Goal: Information Seeking & Learning: Learn about a topic

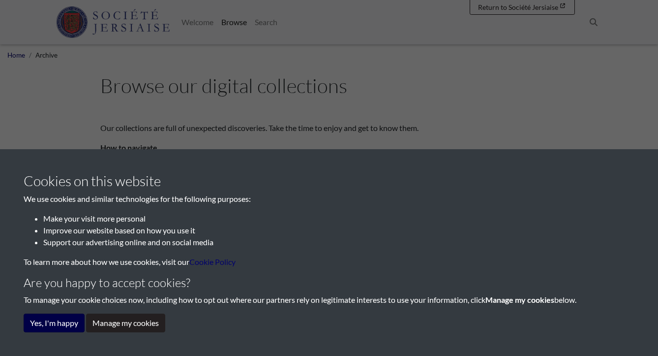
click at [70, 321] on button "Yes, I'm happy" at bounding box center [54, 322] width 61 height 19
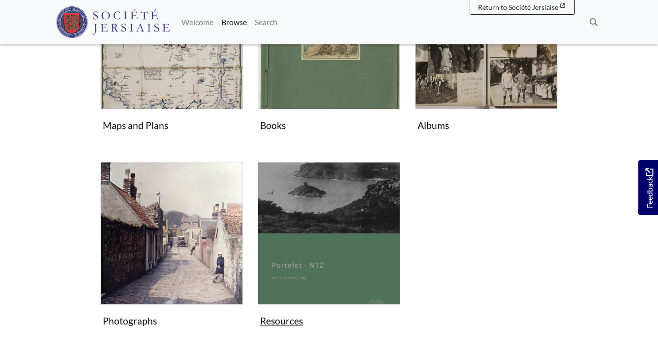
scroll to position [467, 0]
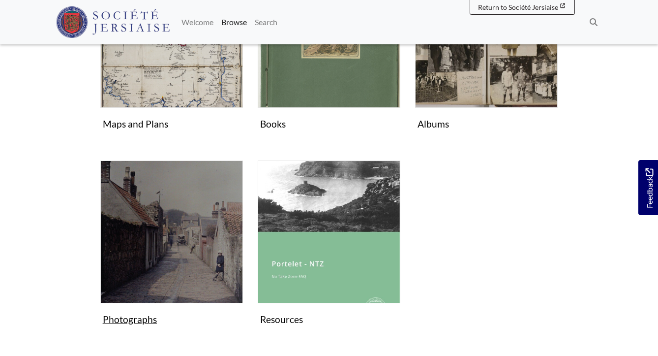
click at [124, 320] on figure "Photographs Collection" at bounding box center [171, 244] width 143 height 169
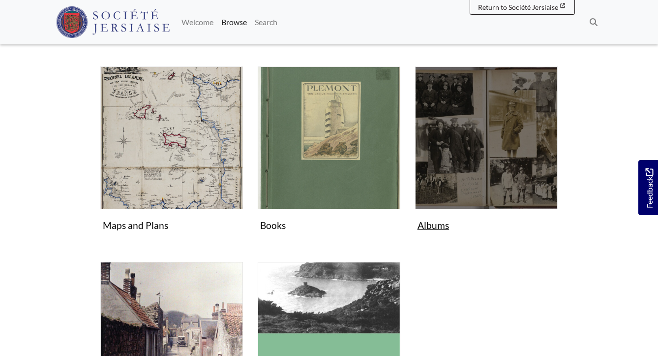
scroll to position [363, 0]
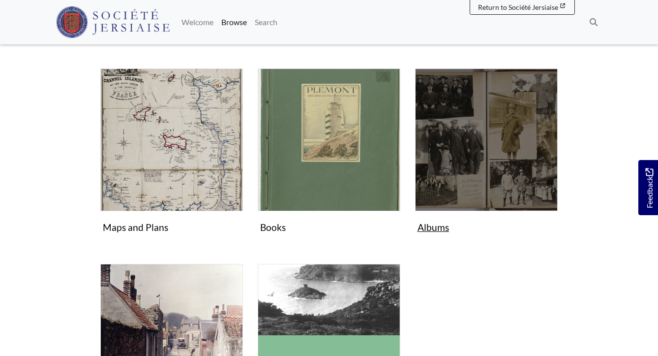
click at [437, 226] on figure "Albums Collection" at bounding box center [486, 152] width 143 height 169
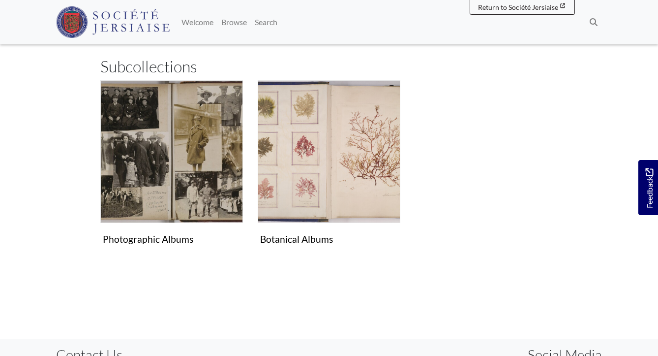
scroll to position [224, 0]
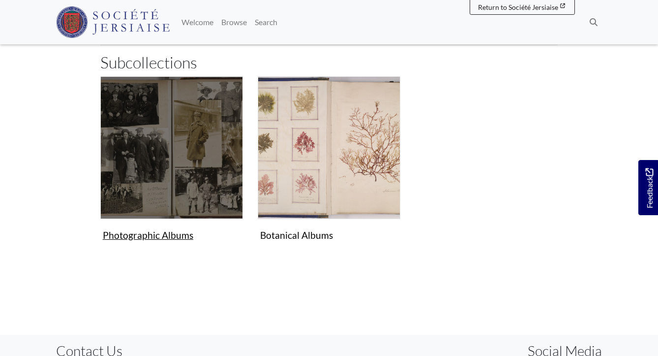
click at [175, 233] on figure "Photographic Albums Collection" at bounding box center [171, 160] width 143 height 169
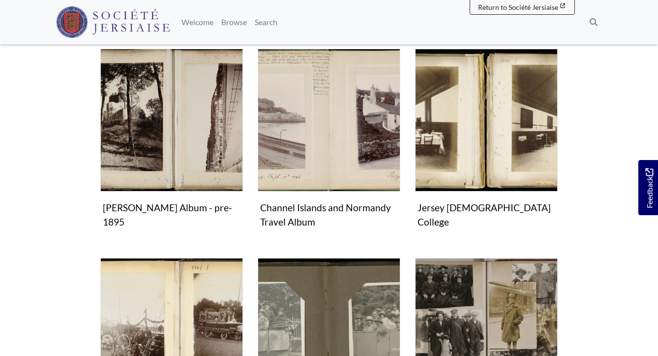
scroll to position [160, 0]
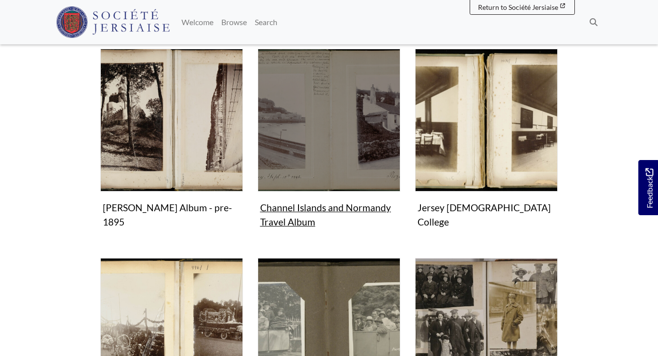
click at [330, 211] on figure "Channel Islands and Normandy Travel Album Collection" at bounding box center [329, 140] width 143 height 183
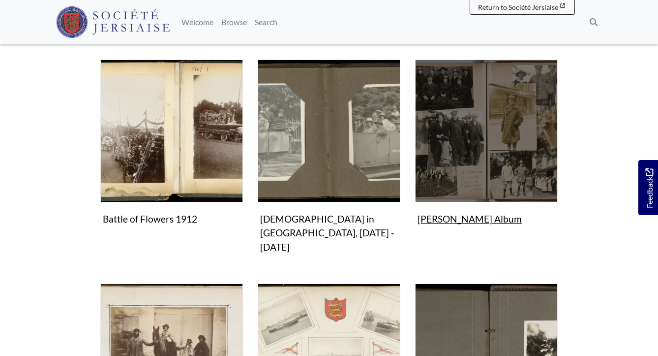
scroll to position [364, 0]
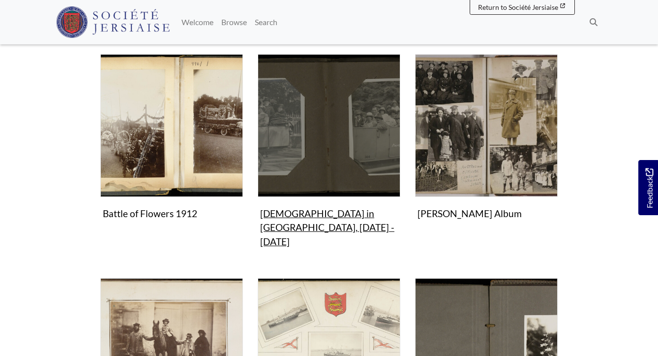
click at [354, 211] on figure "Methodism in Jersey, 1911 - 1920 Collection" at bounding box center [329, 152] width 143 height 197
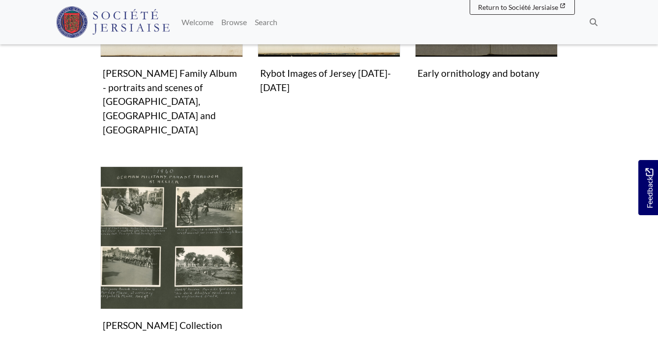
scroll to position [729, 0]
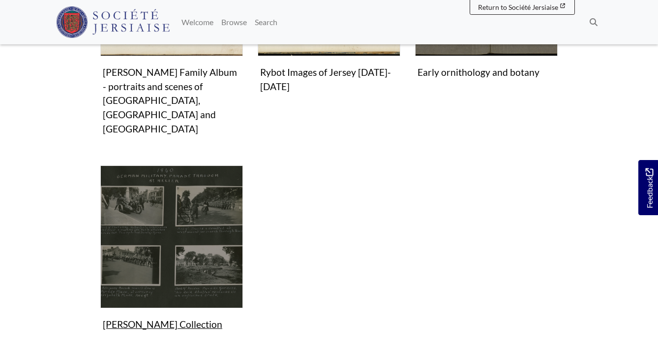
click at [157, 280] on figure "Leonard Cutbush Collection Collection" at bounding box center [171, 249] width 143 height 169
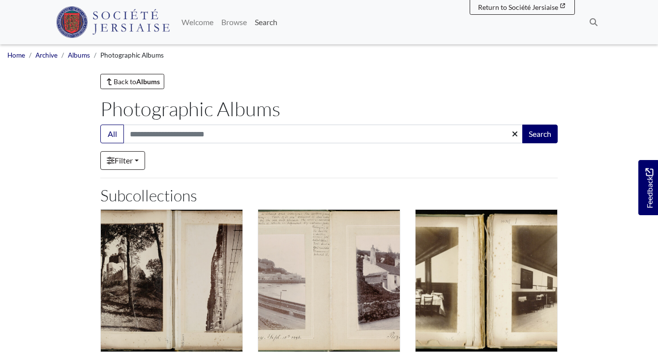
scroll to position [0, 0]
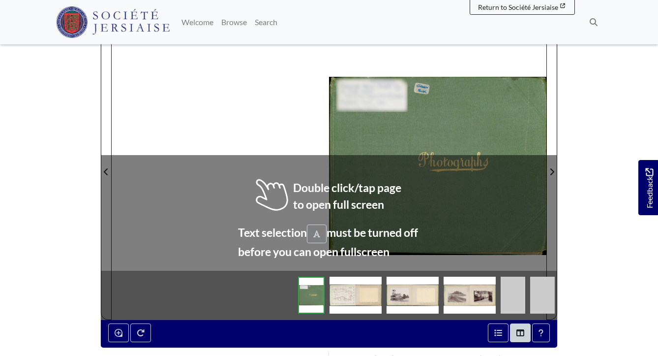
scroll to position [194, 0]
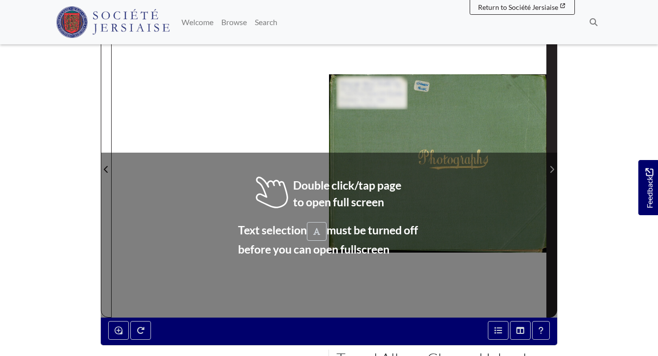
click at [553, 168] on icon "Next Page" at bounding box center [552, 169] width 5 height 8
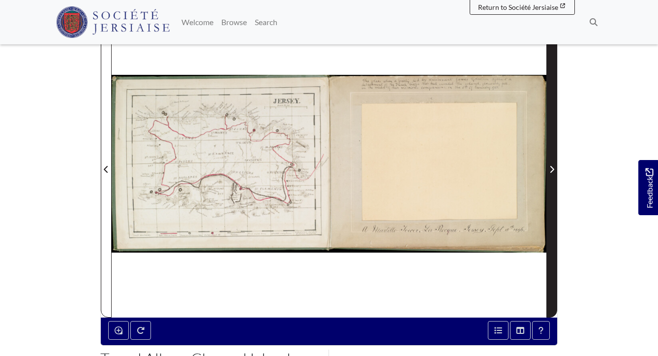
click at [553, 167] on icon "Next Page" at bounding box center [552, 169] width 5 height 8
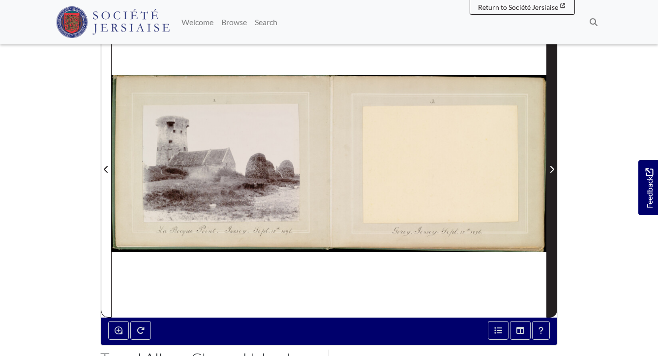
click at [553, 167] on icon "Next Page" at bounding box center [552, 169] width 5 height 8
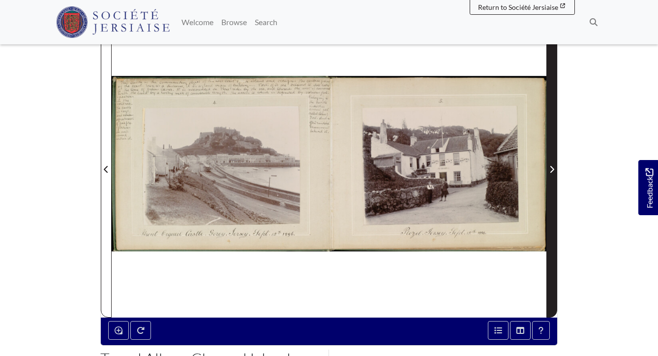
click at [551, 168] on icon "Next Page" at bounding box center [552, 169] width 5 height 8
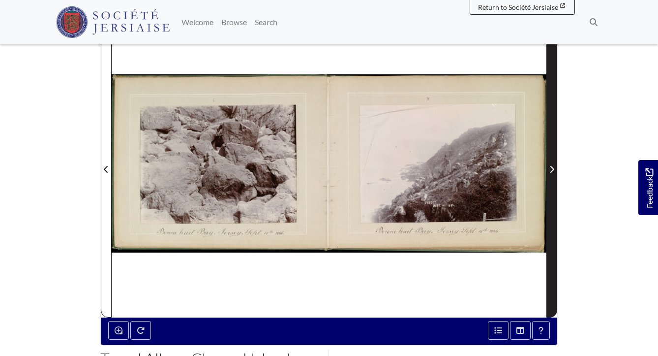
click at [551, 168] on icon "Next Page" at bounding box center [552, 169] width 5 height 8
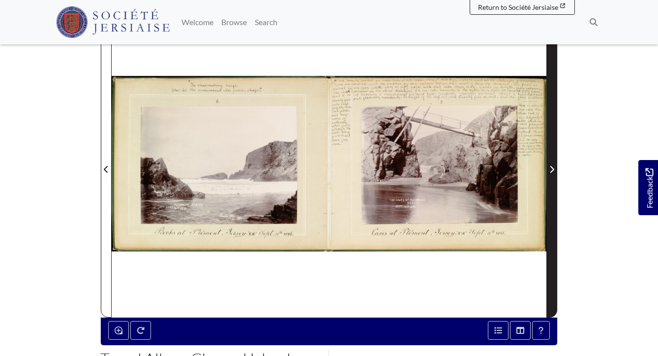
click at [551, 168] on icon "Next Page" at bounding box center [552, 169] width 5 height 8
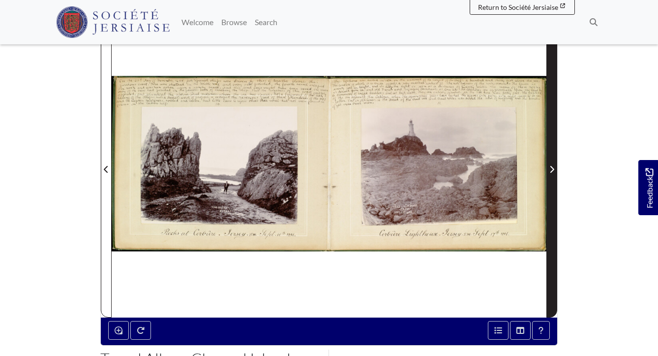
click at [551, 168] on icon "Next Page" at bounding box center [552, 169] width 5 height 8
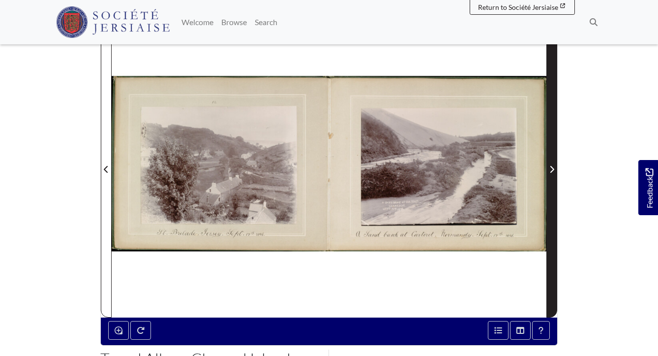
click at [551, 167] on icon "Next Page" at bounding box center [552, 169] width 5 height 8
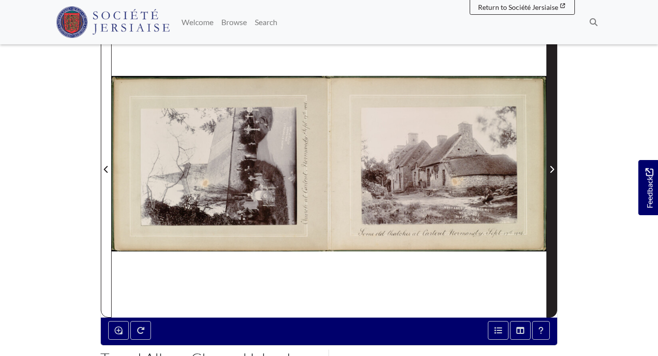
click at [551, 171] on icon "Next Page" at bounding box center [552, 169] width 5 height 8
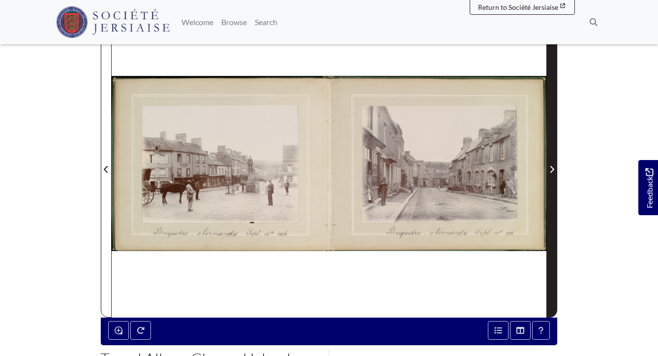
click at [551, 171] on icon "Next Page" at bounding box center [552, 169] width 5 height 8
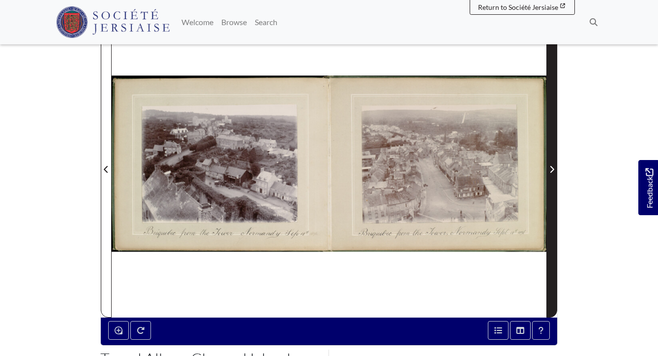
click at [551, 171] on icon "Next Page" at bounding box center [552, 169] width 5 height 8
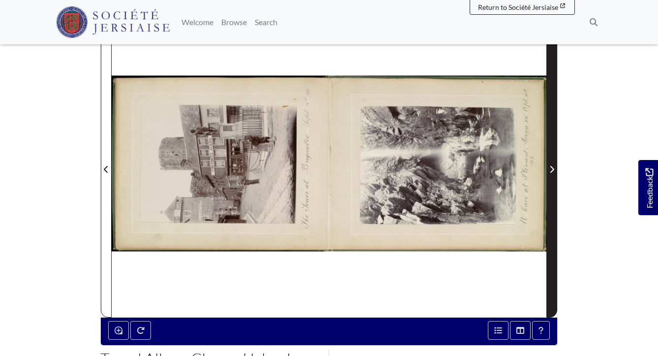
click at [551, 171] on icon "Next Page" at bounding box center [552, 169] width 5 height 8
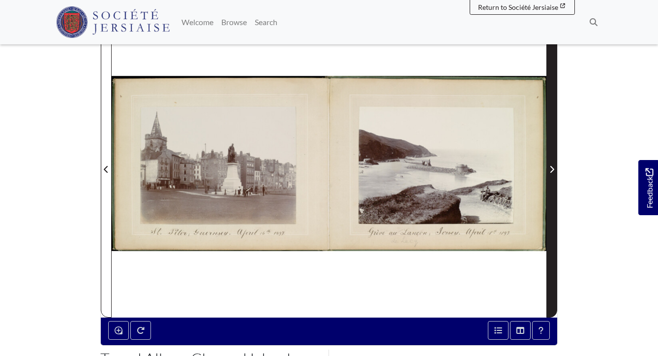
click at [551, 171] on icon "Next Page" at bounding box center [552, 169] width 5 height 8
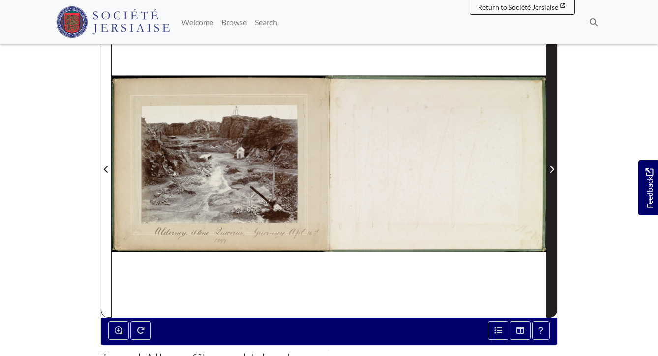
click at [551, 171] on icon "Next Page" at bounding box center [552, 169] width 5 height 8
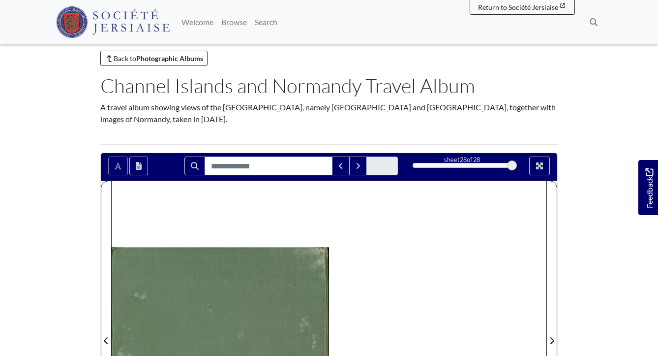
scroll to position [24, 0]
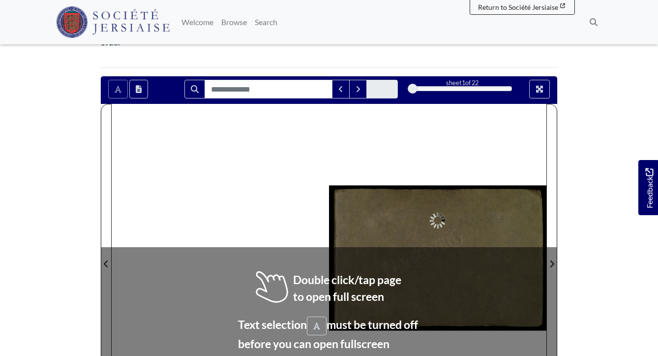
scroll to position [124, 0]
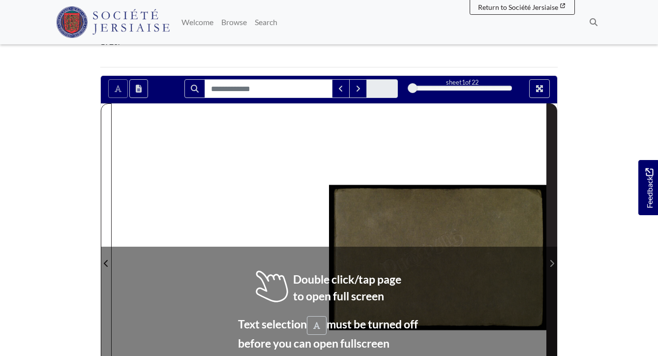
click at [550, 259] on icon "Next Page" at bounding box center [552, 263] width 5 height 8
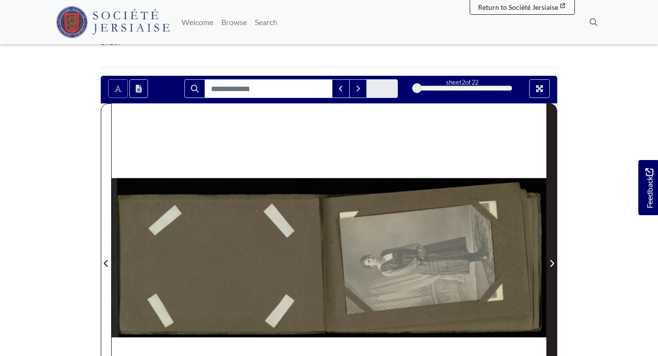
click at [554, 260] on icon "Next Page" at bounding box center [553, 263] width 4 height 7
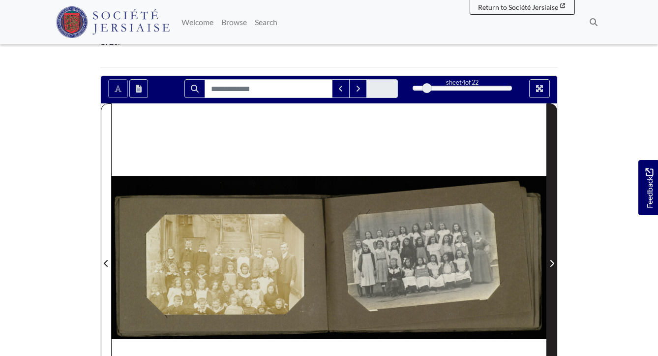
click at [554, 260] on icon "Next Page" at bounding box center [553, 263] width 4 height 7
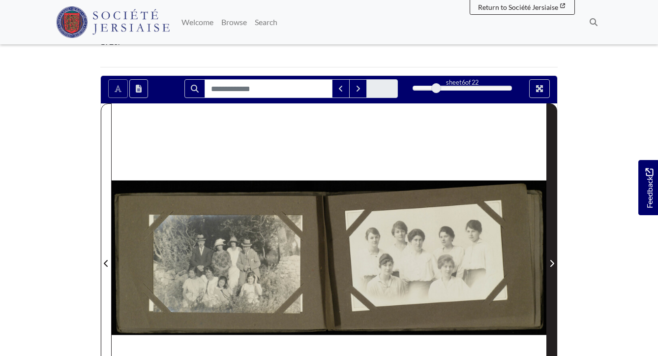
click at [554, 260] on icon "Next Page" at bounding box center [553, 263] width 4 height 7
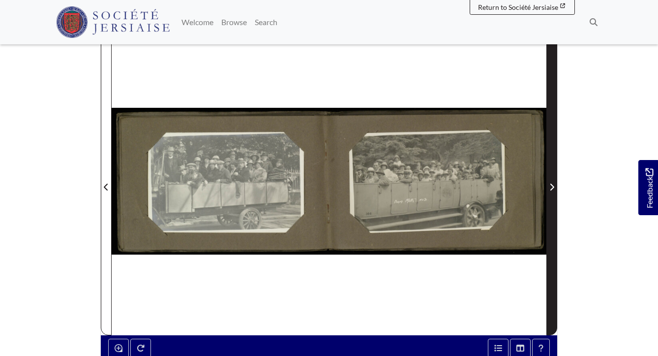
scroll to position [201, 0]
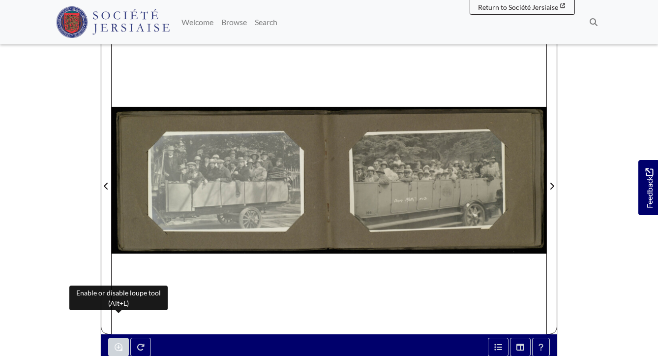
click at [116, 343] on icon "Enable or disable loupe tool (Alt+L)" at bounding box center [119, 347] width 8 height 8
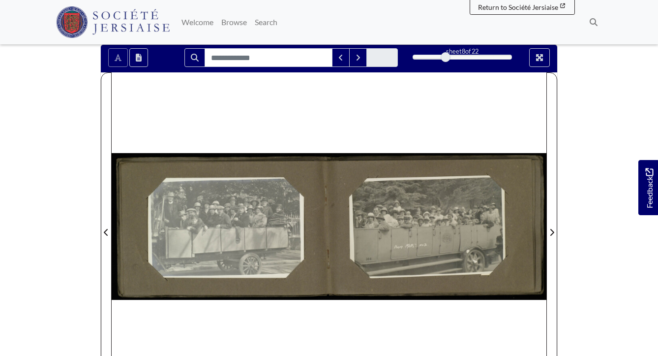
scroll to position [155, 0]
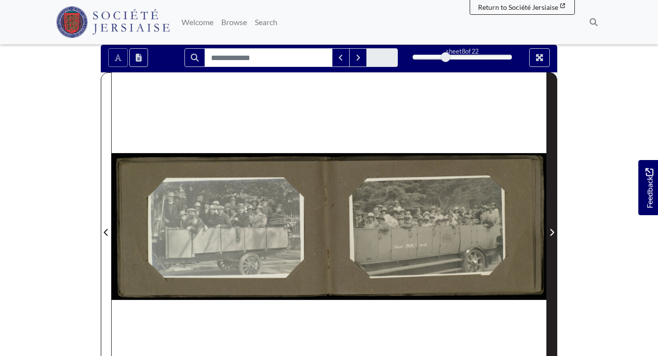
click at [553, 229] on icon "Next Page" at bounding box center [553, 232] width 4 height 7
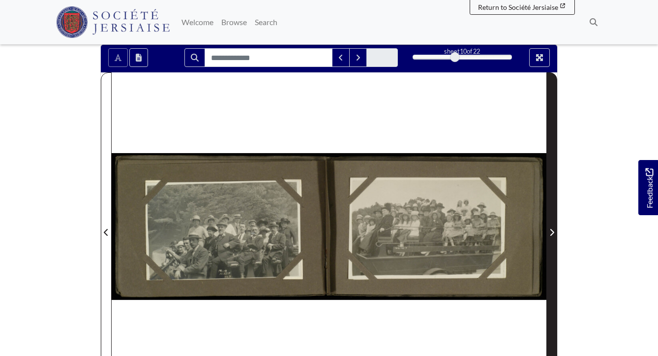
click at [553, 229] on icon "Next Page" at bounding box center [553, 232] width 4 height 7
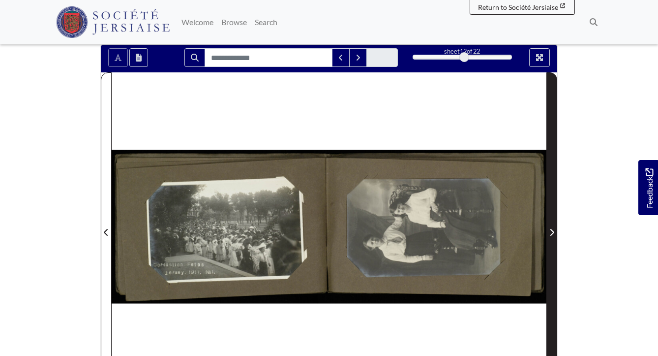
click at [553, 229] on icon "Next Page" at bounding box center [553, 232] width 4 height 7
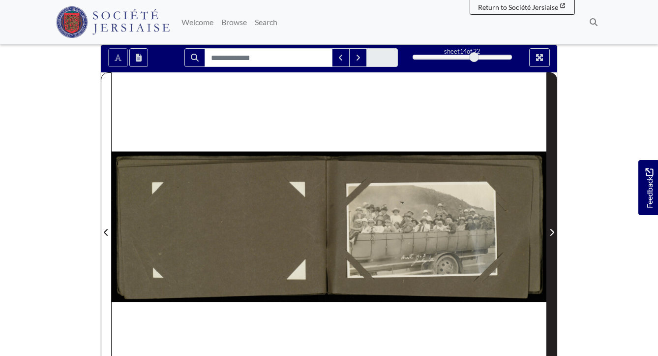
click at [553, 228] on icon "Next Page" at bounding box center [552, 232] width 5 height 8
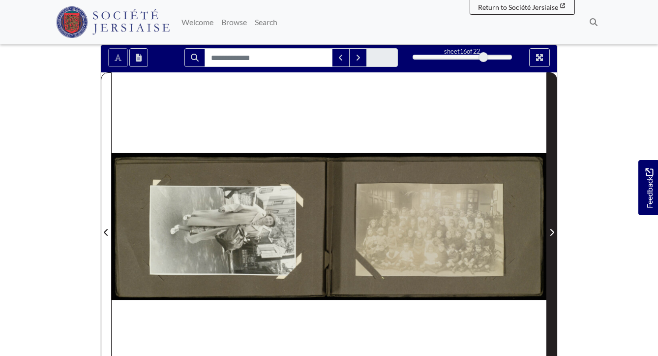
click at [553, 228] on icon "Next Page" at bounding box center [552, 232] width 5 height 8
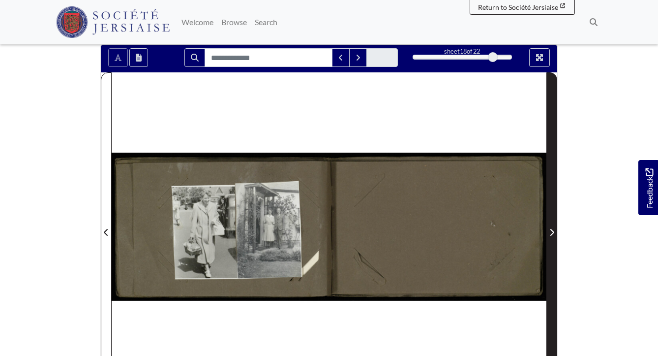
click at [553, 228] on icon "Next Page" at bounding box center [552, 232] width 5 height 8
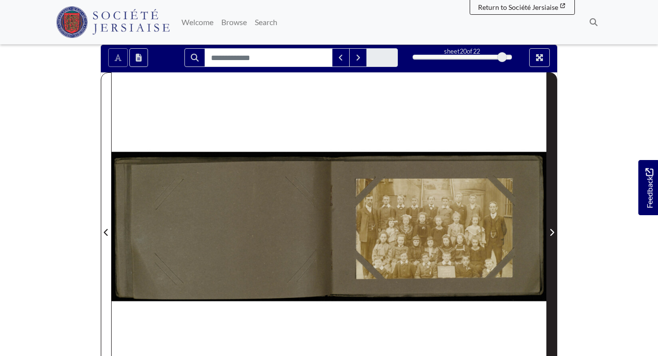
click at [553, 228] on icon "Next Page" at bounding box center [552, 232] width 5 height 8
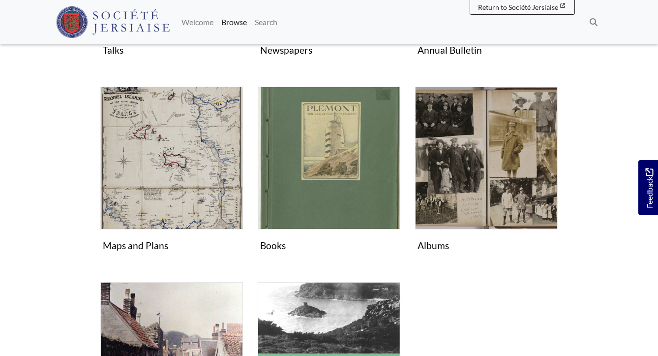
scroll to position [340, 0]
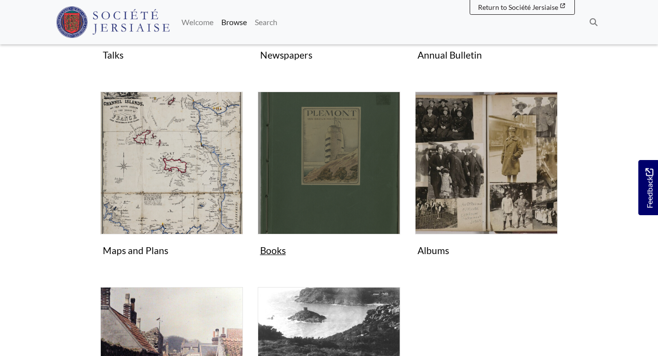
click at [269, 251] on figure "Books Collection" at bounding box center [329, 176] width 143 height 169
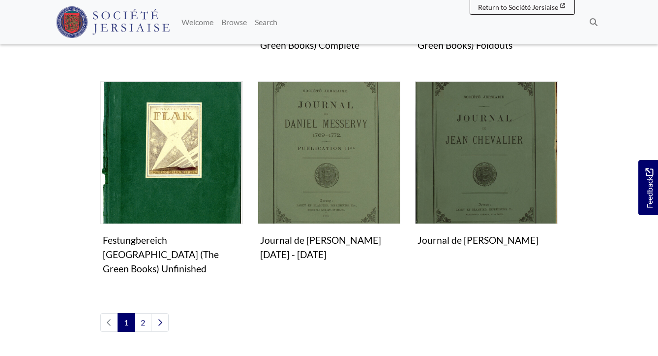
scroll to position [904, 0]
click at [140, 313] on link "2" at bounding box center [142, 322] width 17 height 19
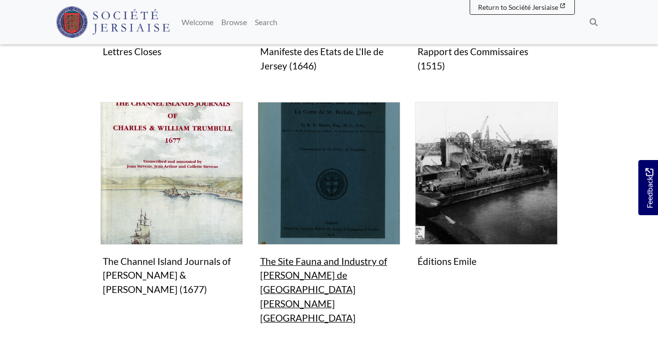
scroll to position [455, 0]
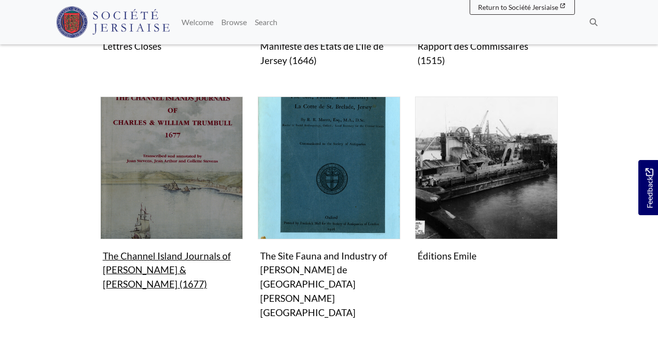
click at [183, 262] on figure "The Channel Island Journals of [PERSON_NAME] & [PERSON_NAME] (1677) Collection" at bounding box center [171, 194] width 143 height 197
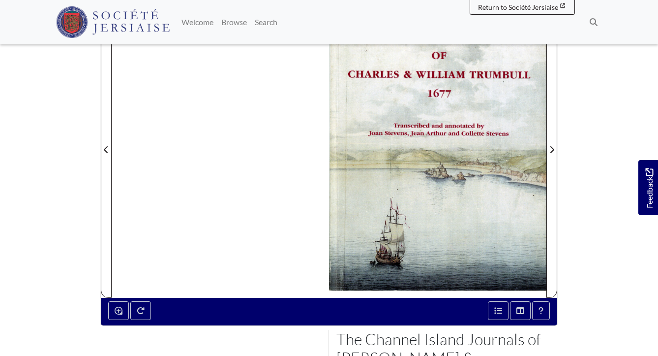
scroll to position [267, 0]
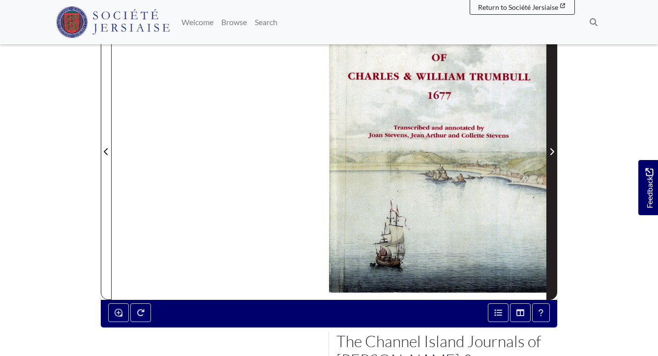
click at [552, 151] on icon "Next Page" at bounding box center [552, 152] width 5 height 8
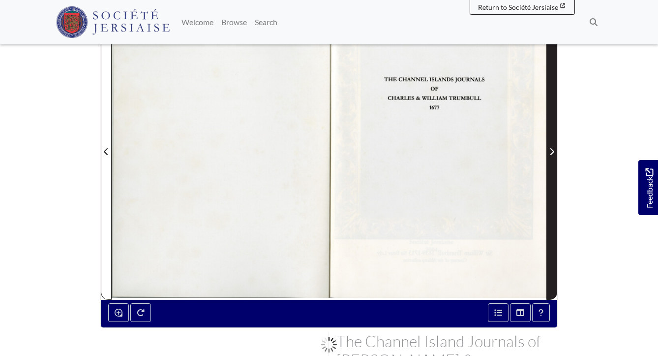
click at [552, 152] on icon "Next Page" at bounding box center [552, 152] width 5 height 8
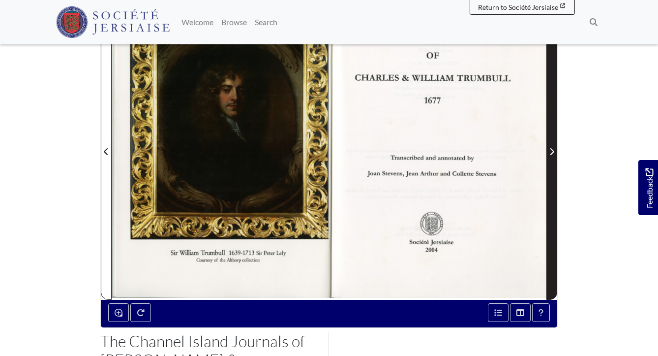
click at [552, 152] on icon "Next Page" at bounding box center [552, 152] width 5 height 8
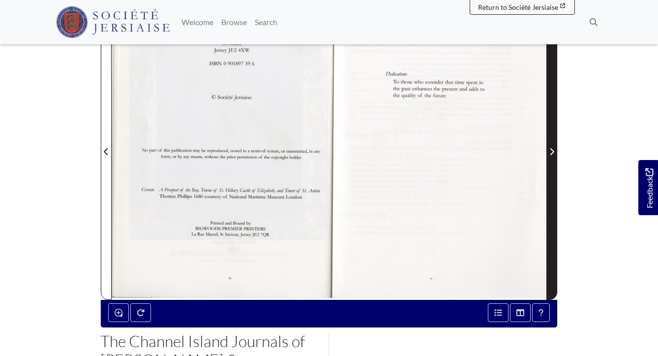
click at [552, 152] on icon "Next Page" at bounding box center [552, 152] width 5 height 8
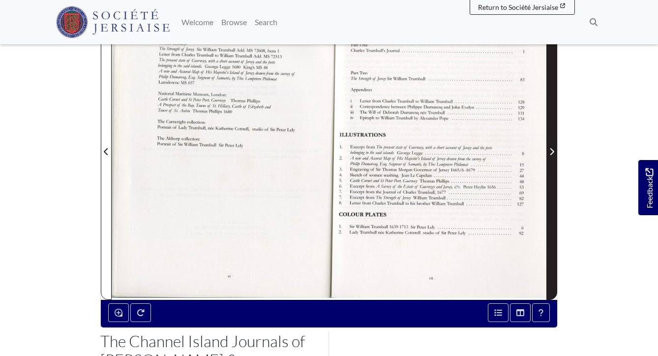
click at [552, 152] on icon "Next Page" at bounding box center [552, 152] width 5 height 8
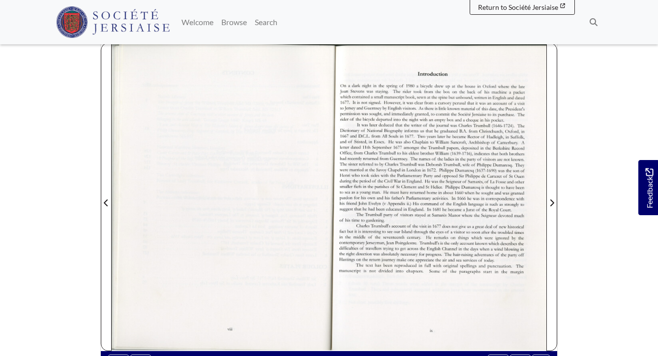
scroll to position [220, 0]
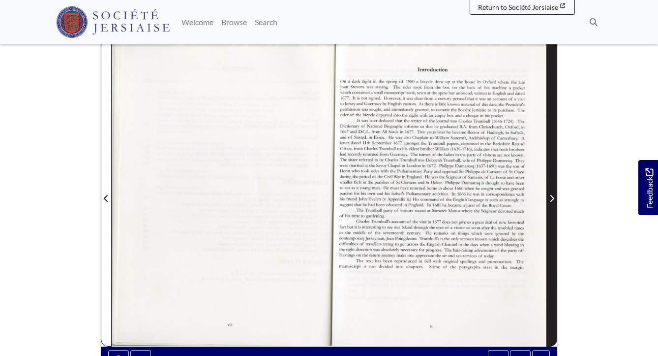
click at [552, 195] on icon "Next Page" at bounding box center [552, 198] width 5 height 8
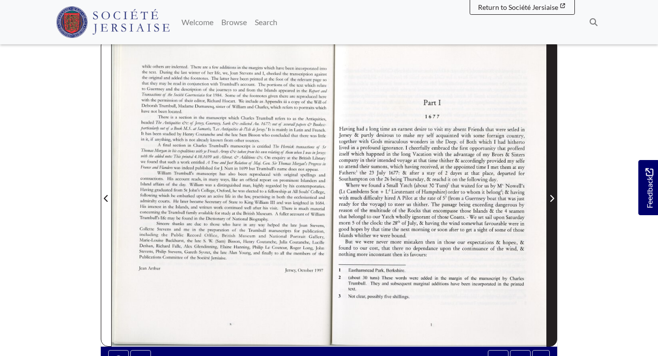
click at [552, 195] on icon "Next Page" at bounding box center [552, 198] width 5 height 8
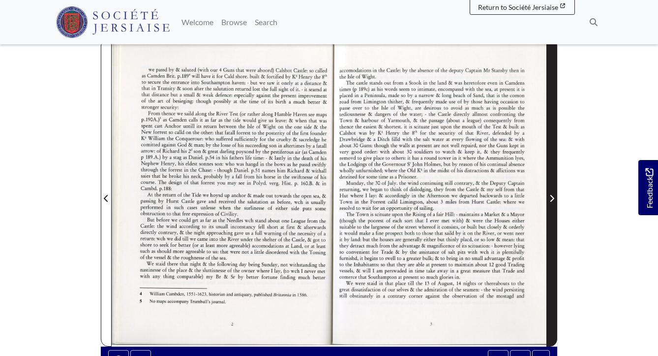
click at [552, 195] on icon "Next Page" at bounding box center [552, 198] width 5 height 8
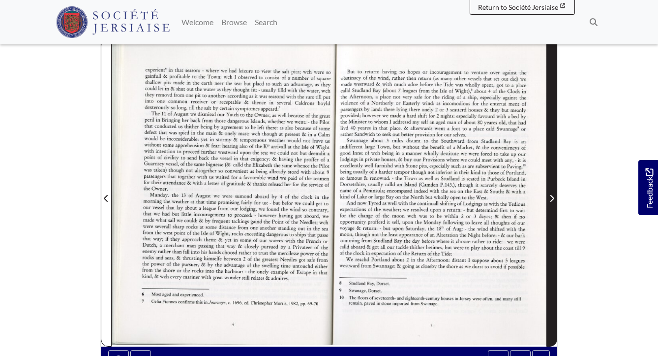
click at [552, 195] on icon "Next Page" at bounding box center [552, 198] width 5 height 8
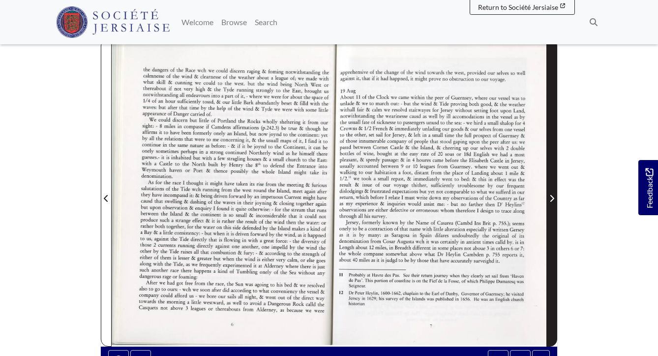
click at [552, 195] on icon "Next Page" at bounding box center [552, 198] width 5 height 8
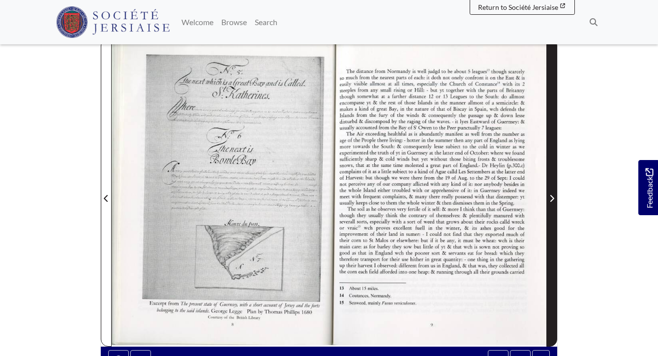
click at [552, 195] on icon "Next Page" at bounding box center [552, 198] width 5 height 8
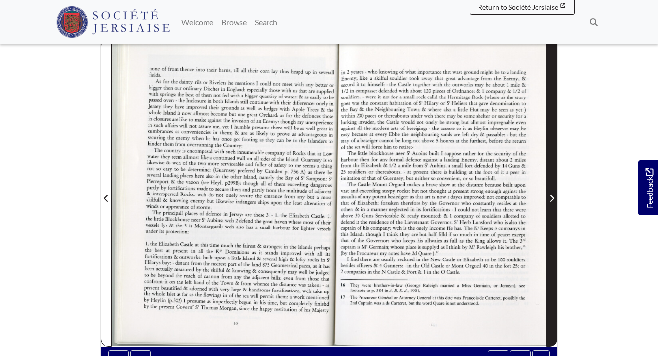
click at [552, 195] on icon "Next Page" at bounding box center [552, 198] width 5 height 8
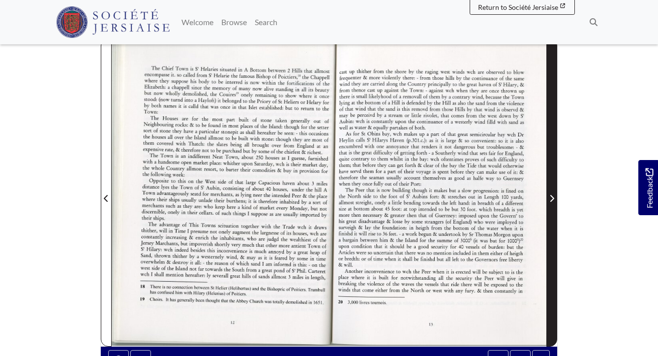
click at [552, 195] on icon "Next Page" at bounding box center [552, 198] width 5 height 8
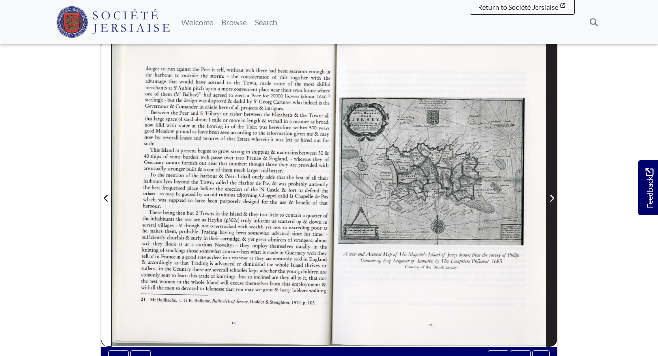
click at [552, 195] on icon "Next Page" at bounding box center [552, 198] width 5 height 8
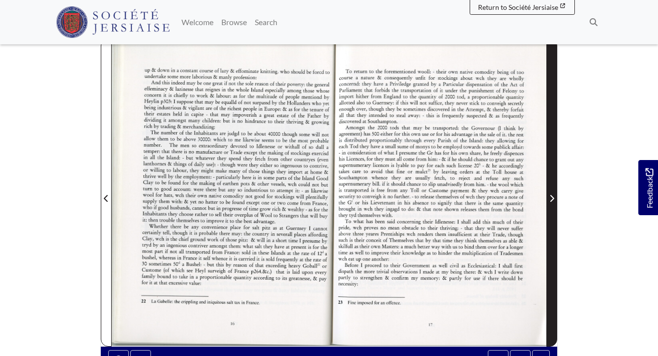
click at [552, 195] on icon "Next Page" at bounding box center [552, 198] width 5 height 8
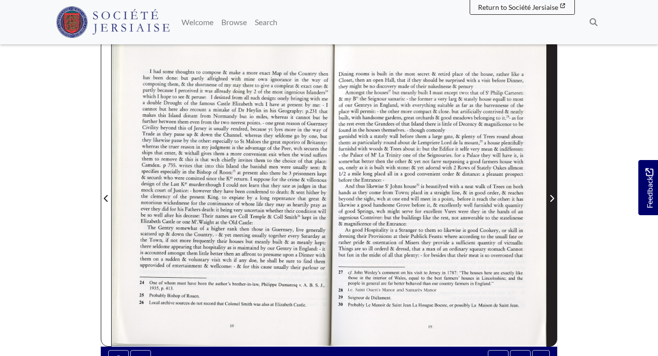
click at [552, 195] on icon "Next Page" at bounding box center [552, 198] width 5 height 8
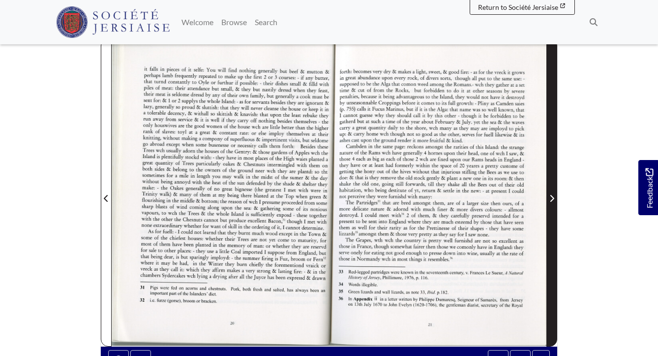
click at [552, 195] on icon "Next Page" at bounding box center [552, 198] width 5 height 8
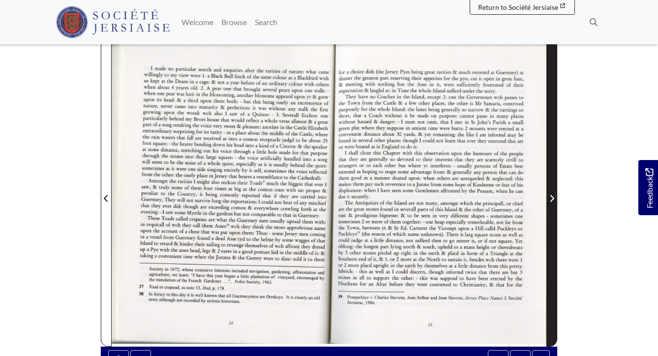
click at [552, 196] on icon "Next Page" at bounding box center [553, 198] width 4 height 7
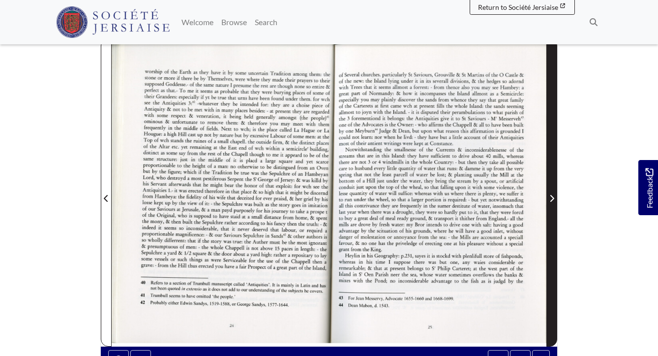
click at [552, 196] on icon "Next Page" at bounding box center [553, 198] width 4 height 7
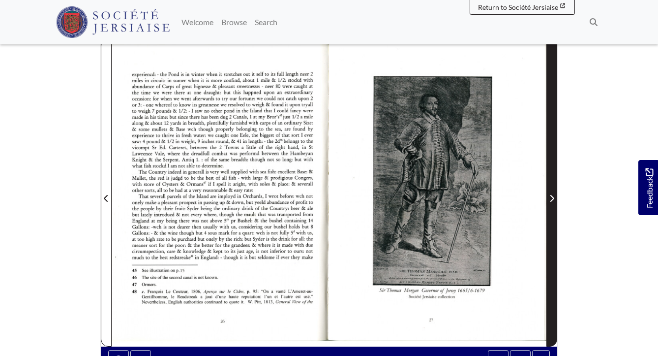
click at [552, 196] on icon "Next Page" at bounding box center [553, 198] width 4 height 7
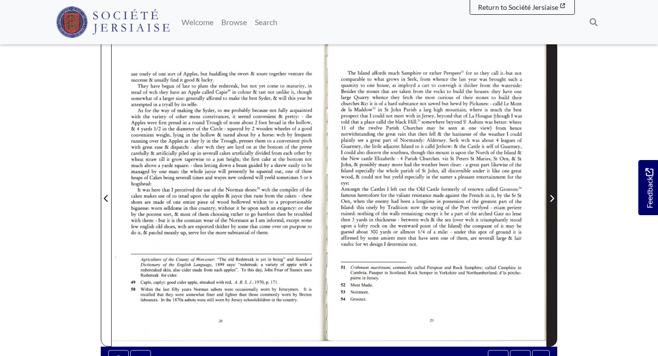
click at [552, 196] on icon "Next Page" at bounding box center [553, 198] width 4 height 7
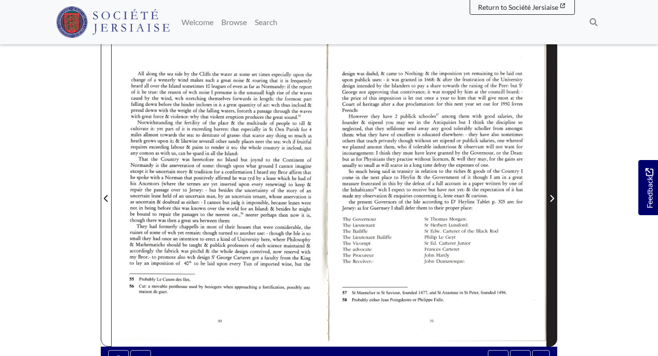
click at [552, 196] on icon "Next Page" at bounding box center [553, 198] width 4 height 7
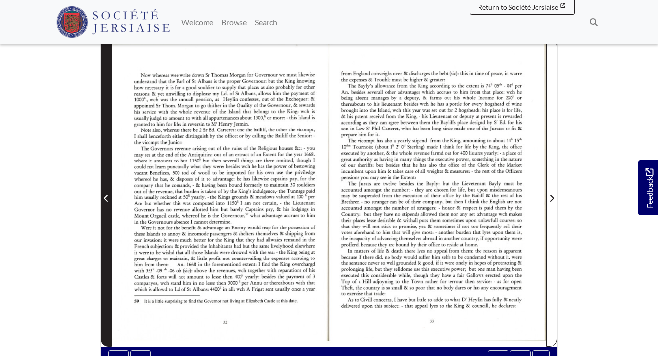
click at [108, 200] on icon "Previous Page" at bounding box center [106, 198] width 5 height 8
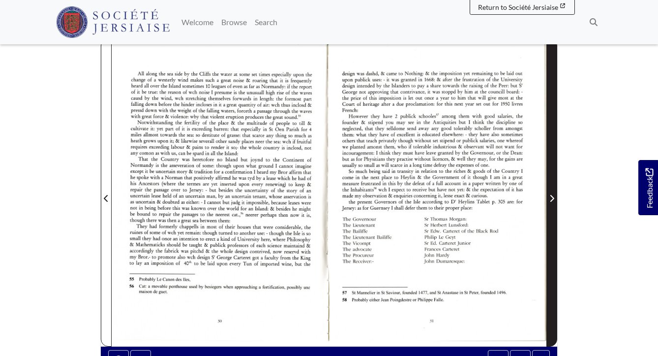
click at [552, 199] on icon "Next Page" at bounding box center [552, 198] width 5 height 8
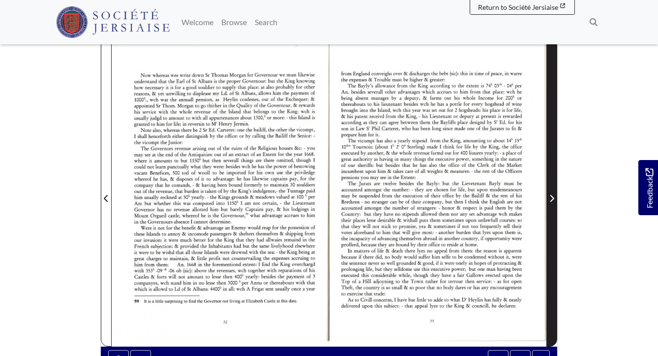
click at [552, 199] on icon "Next Page" at bounding box center [552, 198] width 5 height 8
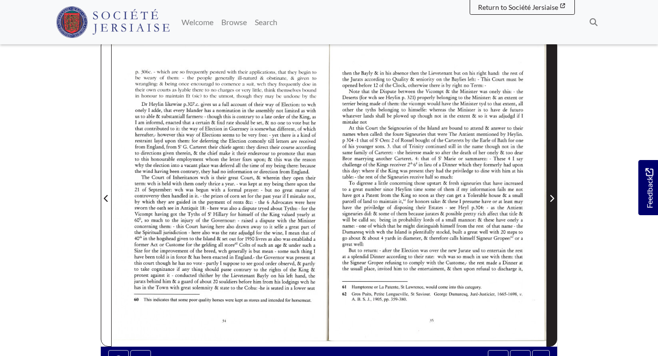
click at [552, 199] on icon "Next Page" at bounding box center [552, 198] width 5 height 8
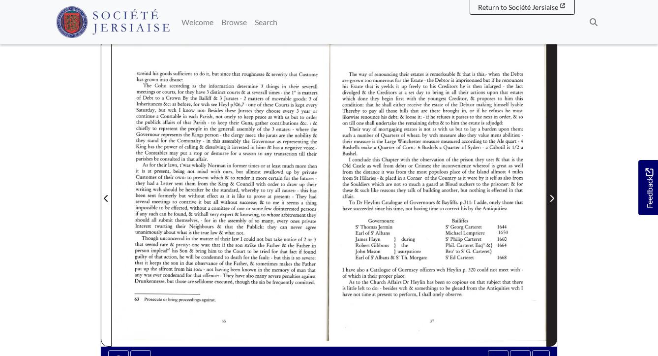
click at [552, 199] on icon "Next Page" at bounding box center [552, 198] width 5 height 8
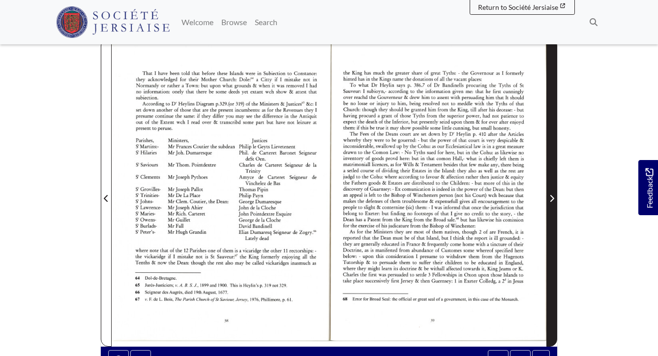
click at [551, 199] on icon "Next Page" at bounding box center [552, 198] width 5 height 8
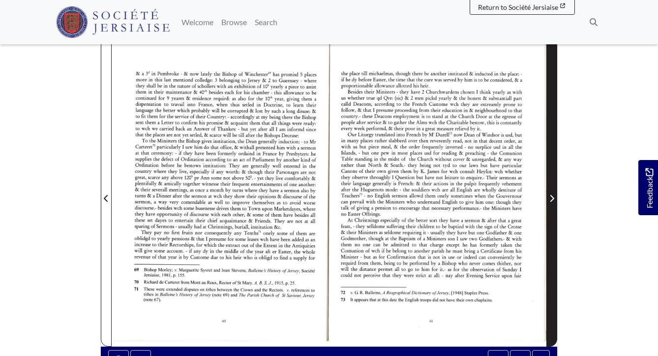
click at [551, 199] on icon "Next Page" at bounding box center [552, 198] width 5 height 8
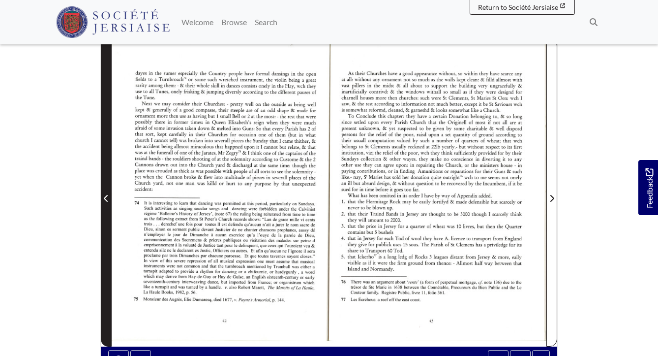
click at [104, 195] on icon "Previous Page" at bounding box center [106, 198] width 5 height 8
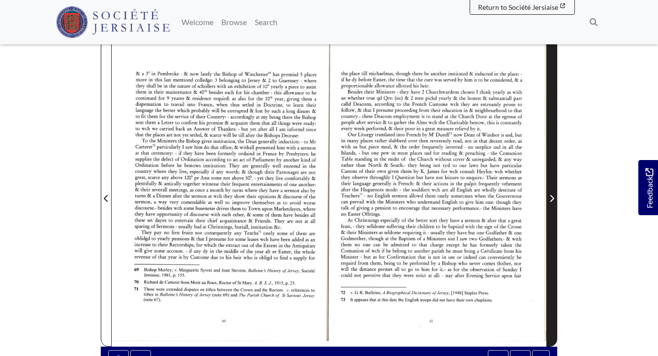
click at [553, 198] on icon "Next Page" at bounding box center [552, 198] width 5 height 8
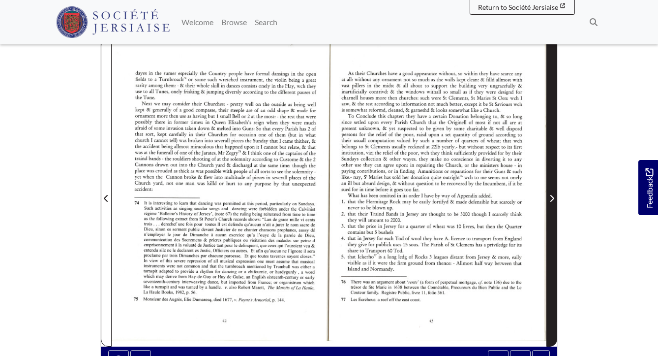
click at [553, 198] on icon "Next Page" at bounding box center [552, 198] width 5 height 8
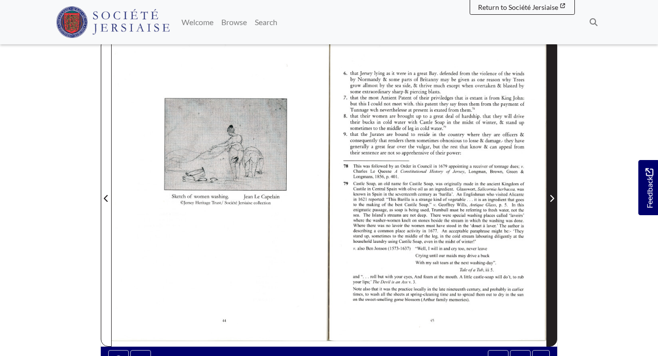
click at [553, 198] on icon "Next Page" at bounding box center [552, 198] width 5 height 8
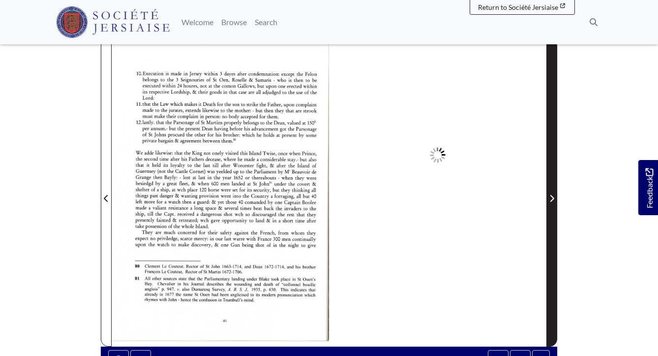
click at [553, 198] on icon "Next Page" at bounding box center [552, 198] width 5 height 8
